Goal: Transaction & Acquisition: Download file/media

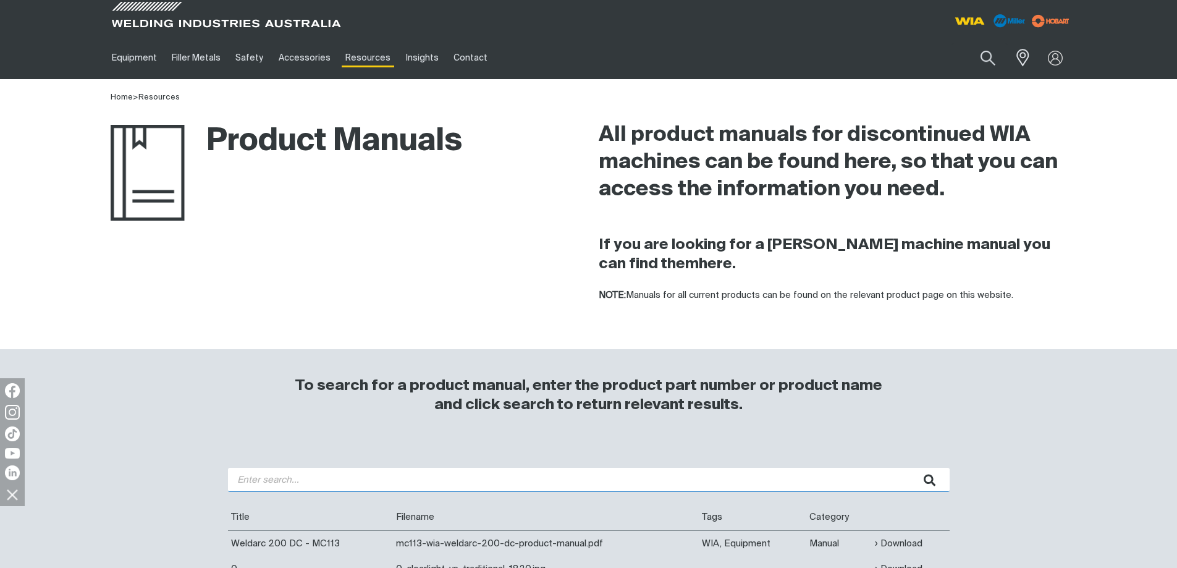
click at [273, 481] on input "search" at bounding box center [588, 480] width 721 height 24
click at [910, 468] on button "submit" at bounding box center [929, 480] width 39 height 24
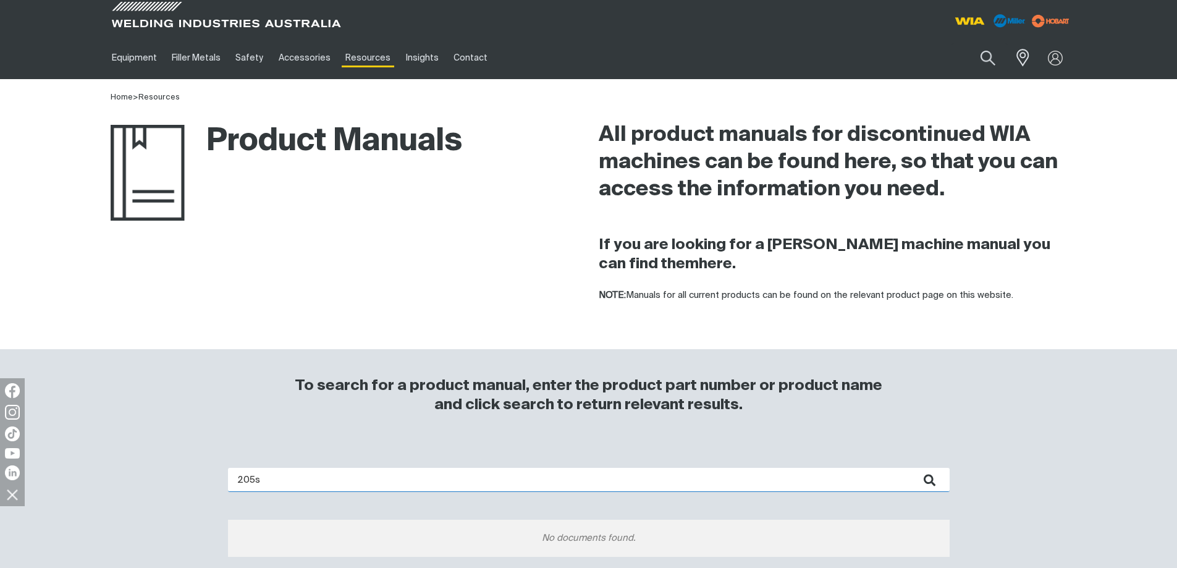
click at [231, 479] on input "205s" at bounding box center [588, 480] width 721 height 24
click at [910, 468] on button "submit" at bounding box center [929, 480] width 39 height 24
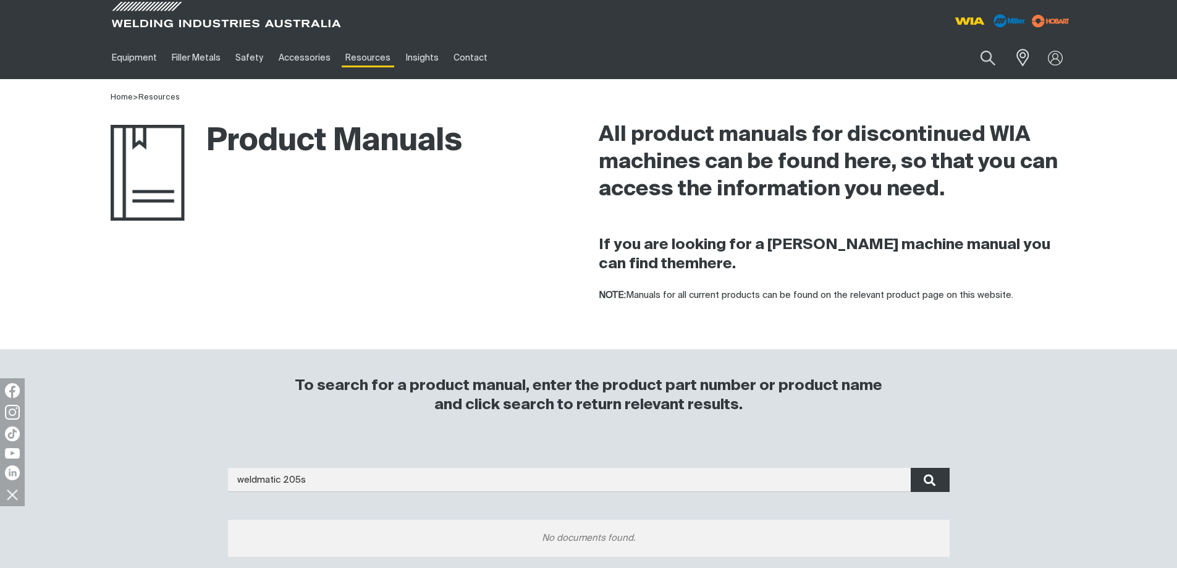
click at [926, 477] on icon "submit" at bounding box center [929, 480] width 12 height 12
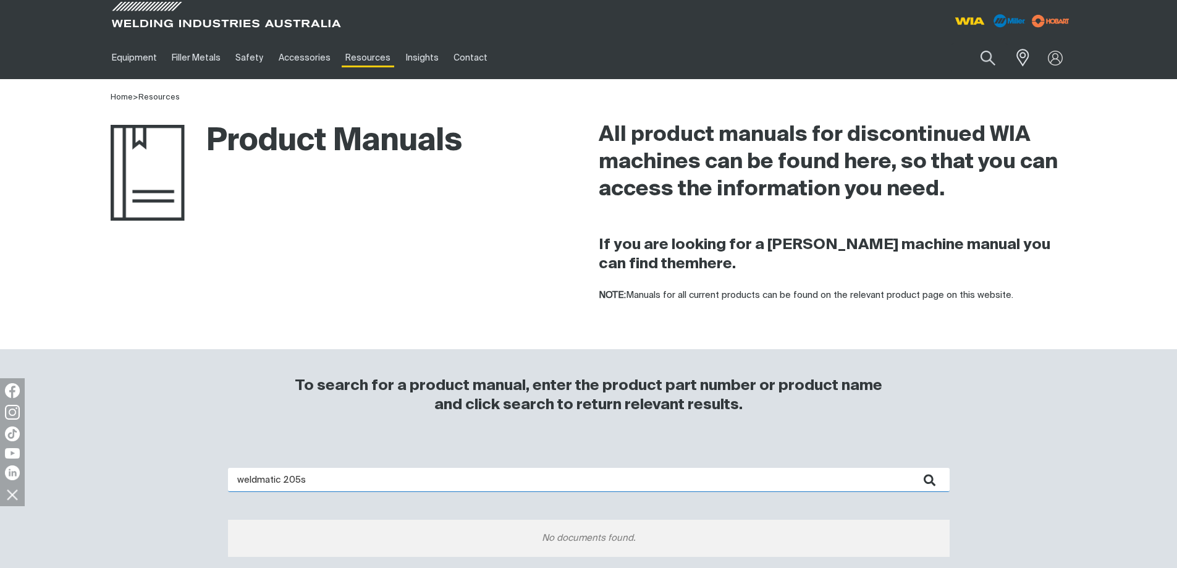
click at [280, 480] on input "weldmatic 205s" at bounding box center [588, 480] width 721 height 24
click at [319, 485] on input "weldmatic 205s" at bounding box center [588, 480] width 721 height 24
type input "weldmatic 190"
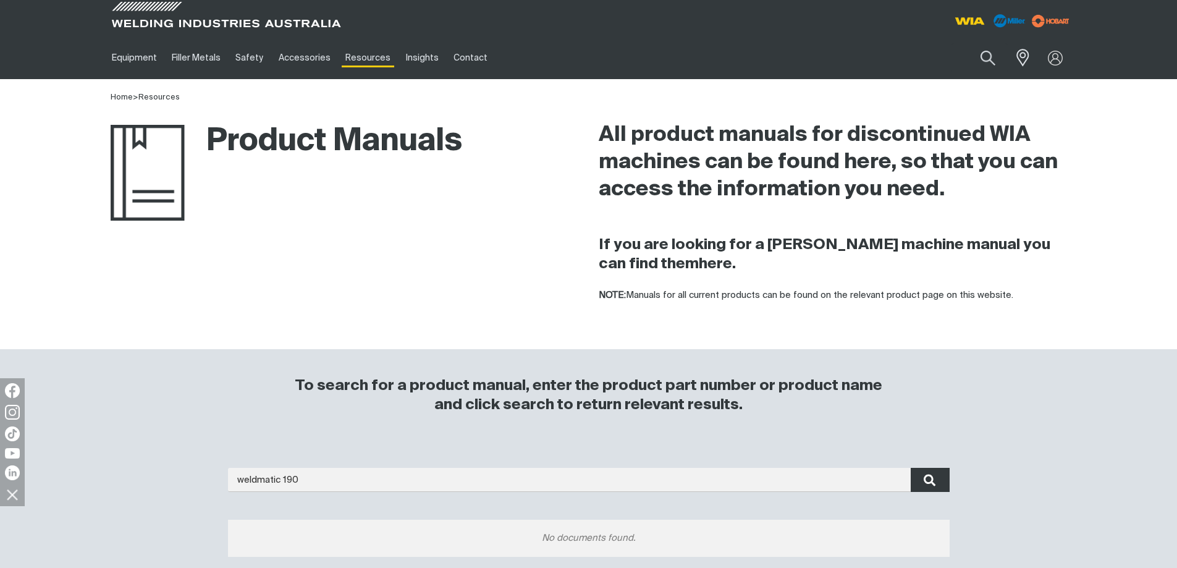
click at [937, 484] on button "submit" at bounding box center [929, 480] width 39 height 24
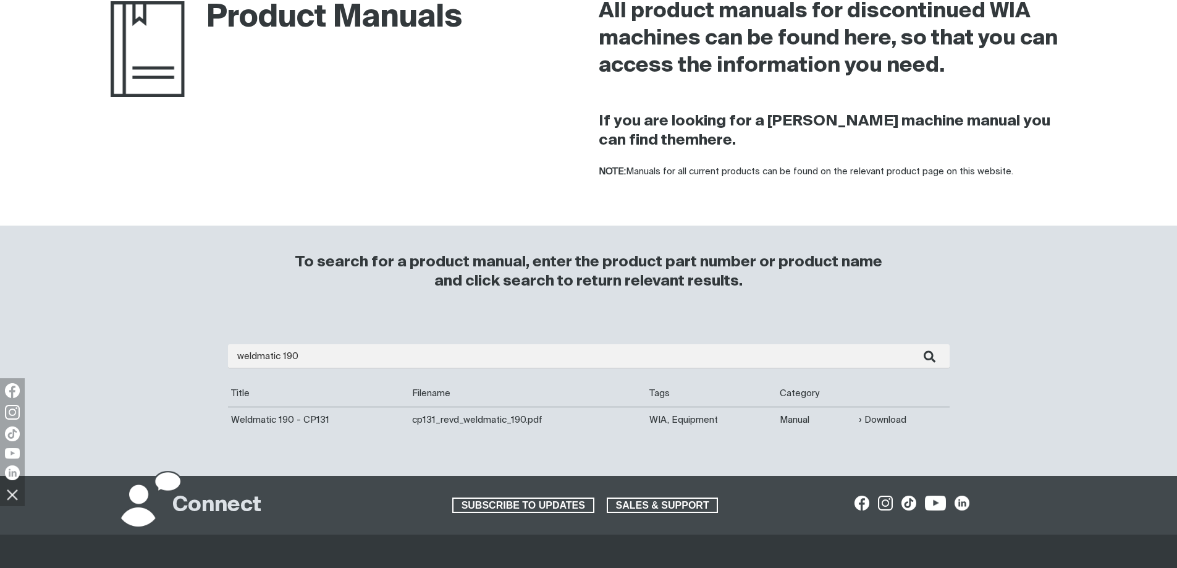
scroll to position [185, 0]
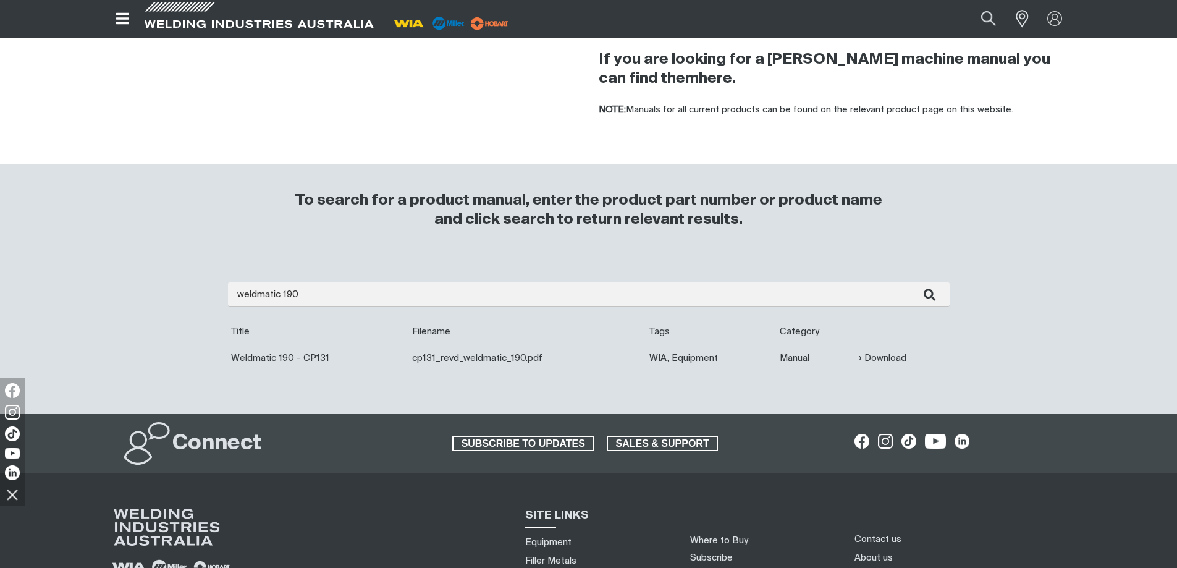
click at [877, 359] on link "Download" at bounding box center [883, 358] width 48 height 14
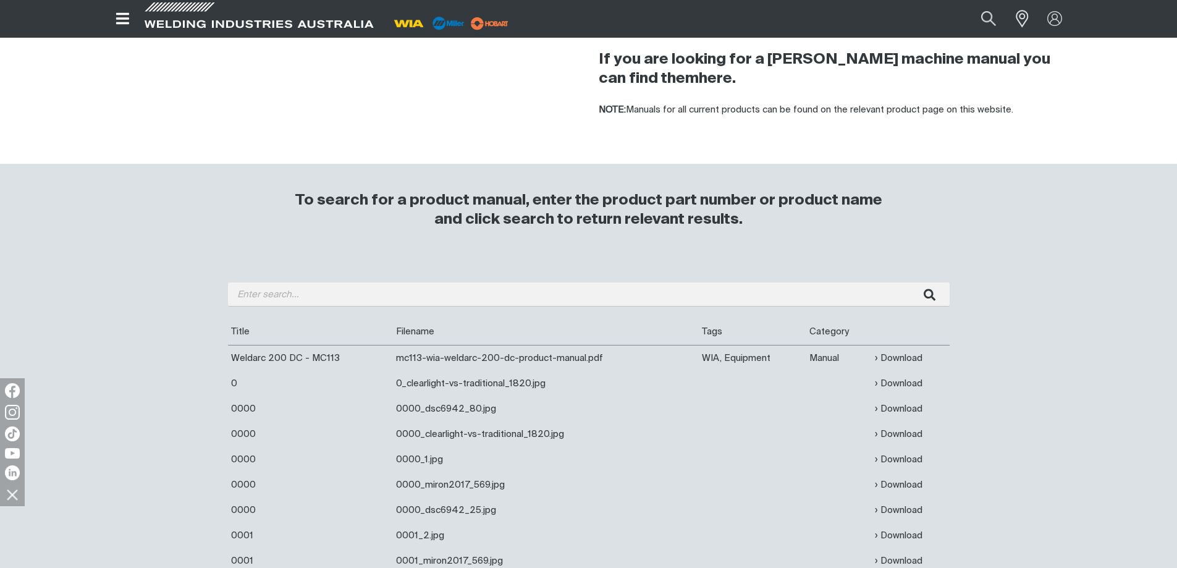
scroll to position [62, 0]
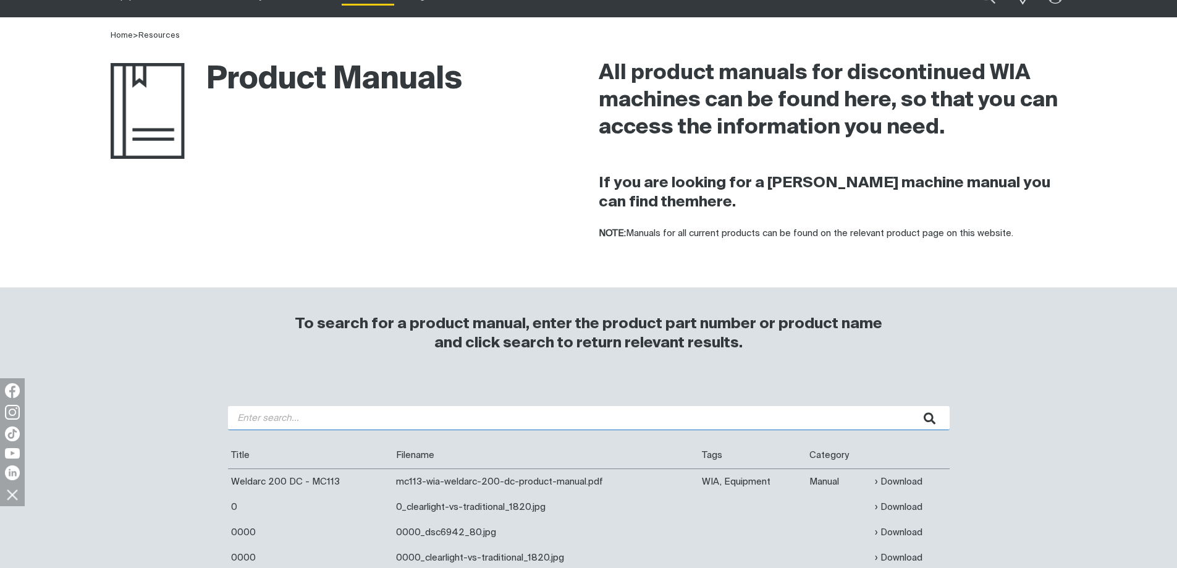
click at [253, 419] on input "search" at bounding box center [588, 418] width 721 height 24
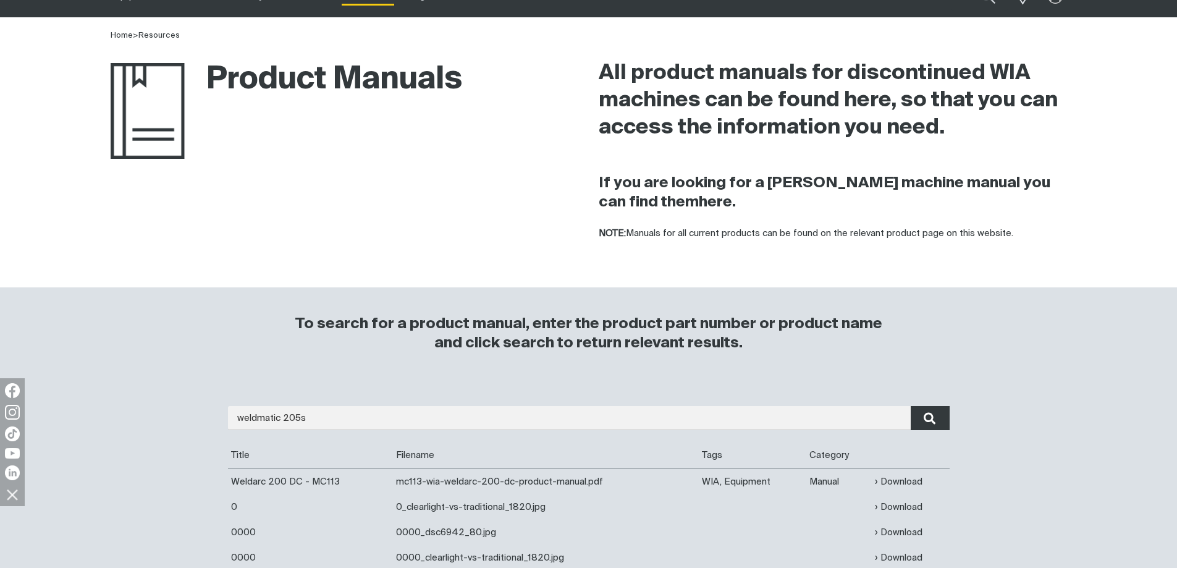
click at [936, 421] on button "submit" at bounding box center [929, 418] width 39 height 24
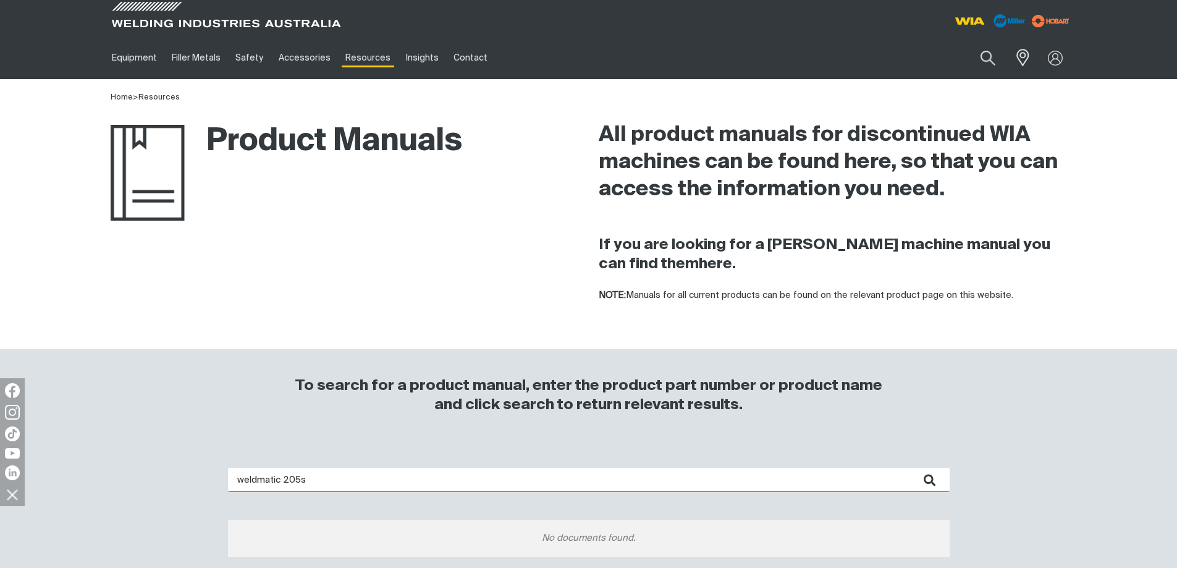
click at [357, 480] on input "weldmatic 205s" at bounding box center [588, 480] width 721 height 24
type input "w"
